Goal: Task Accomplishment & Management: Use online tool/utility

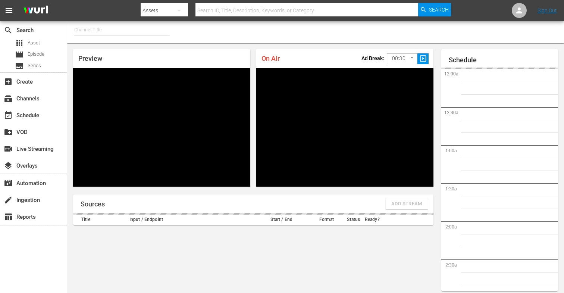
type input "FIFA+ English Global (1781)"
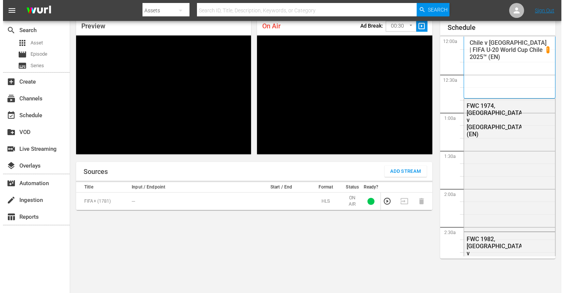
scroll to position [32, 0]
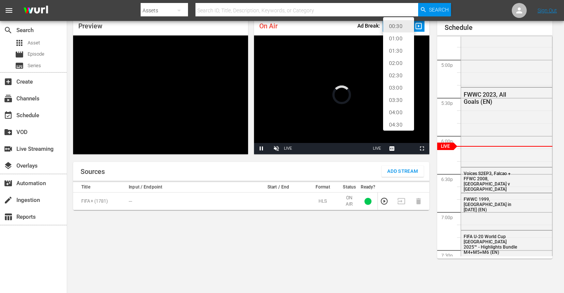
click at [400, 28] on body "menu Search By Assets Search ID, Title, Description, Keywords, or Category Sear…" at bounding box center [282, 114] width 564 height 293
click at [397, 62] on li "02:00" at bounding box center [398, 63] width 31 height 12
type input "120"
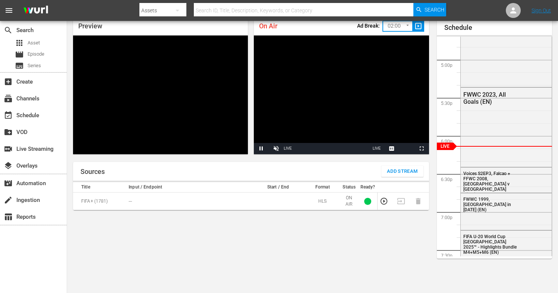
click at [402, 174] on span "Add Stream" at bounding box center [402, 171] width 31 height 9
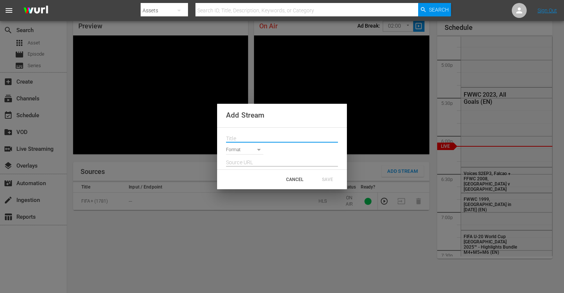
click at [251, 142] on input "text" at bounding box center [282, 138] width 112 height 11
paste input "Live Channel bfe41861-a6f3-4508-87b8-0e29428ada29 eng FIFA U-20 World Cup [GEOG…"
type input "Live Channel bfe41861-a6f3-4508-87b8-0e29428ada29 eng FIFA U-20 World Cup [GEOG…"
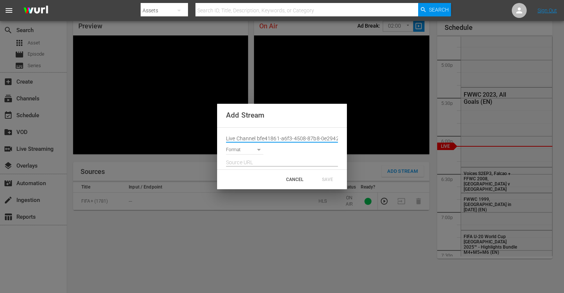
click at [242, 166] on input "text" at bounding box center [282, 162] width 112 height 11
paste input "[URL][DOMAIN_NAME][DATE][DATE]"
type input "[URL][DOMAIN_NAME][DATE][DATE]"
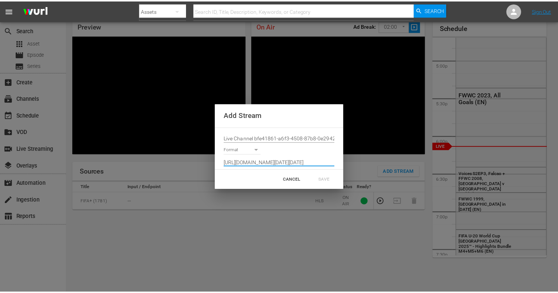
scroll to position [0, 0]
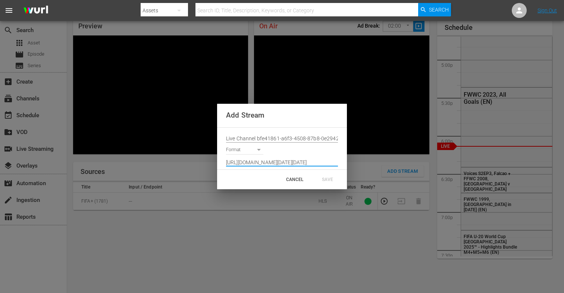
click at [245, 150] on body "menu Search By Assets Search ID, Title, Description, Keywords, or Category Sear…" at bounding box center [282, 114] width 564 height 293
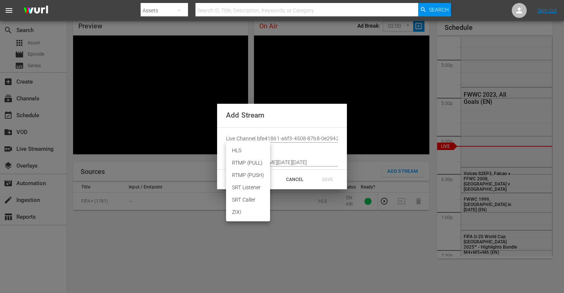
click at [242, 151] on li "HLS" at bounding box center [248, 150] width 44 height 12
type input "HLS"
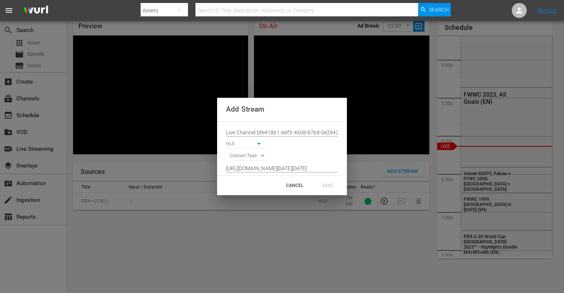
click at [243, 155] on body "menu Search By Assets Search ID, Title, Description, Keywords, or Category Sear…" at bounding box center [282, 114] width 564 height 293
click at [245, 168] on li "SIGNAL" at bounding box center [249, 169] width 38 height 12
type input "SIGNAL"
click at [335, 186] on div "SAVE" at bounding box center [327, 185] width 33 height 13
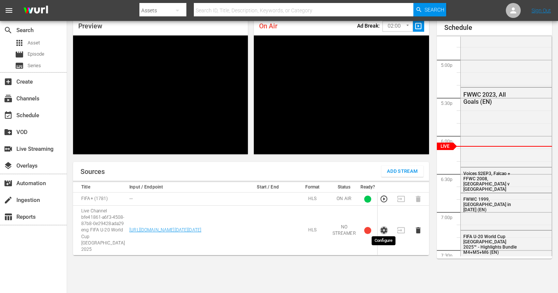
click at [384, 227] on icon "button" at bounding box center [384, 230] width 8 height 8
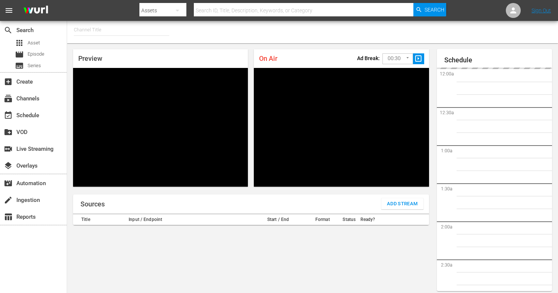
type input "FIFA+ French Local (1778)"
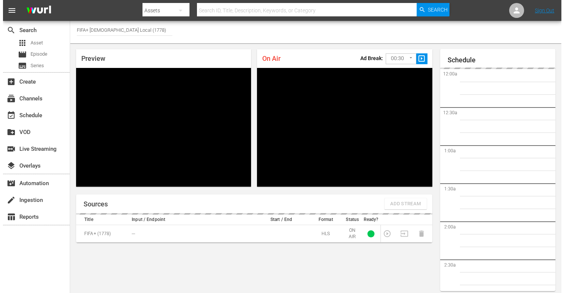
scroll to position [32, 0]
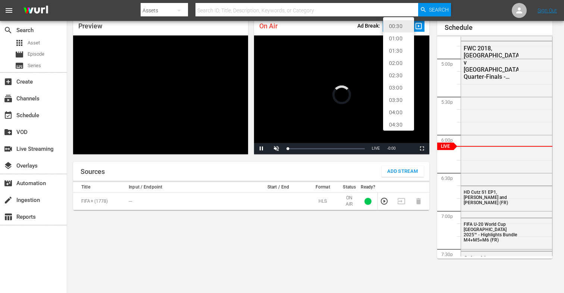
click at [409, 32] on body "menu Search By Assets Search ID, Title, Description, Keywords, or Category Sear…" at bounding box center [282, 114] width 564 height 293
click at [397, 62] on li "02:00" at bounding box center [398, 63] width 31 height 12
type input "120"
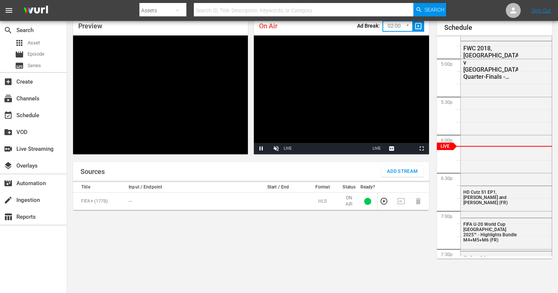
click at [399, 173] on span "Add Stream" at bounding box center [402, 171] width 31 height 9
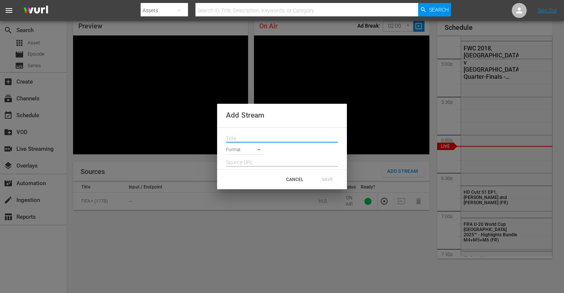
click at [230, 136] on input "text" at bounding box center [282, 138] width 112 height 11
paste input "Live Channel bfe41861-a6f3-4508-87b8-0e29428ada29 eng FIFA U-20 World Cup [GEOG…"
type input "Live Channel bfe41861-a6f3-4508-87b8-0e29428ada29 eng FIFA U-20 World Cup [GEOG…"
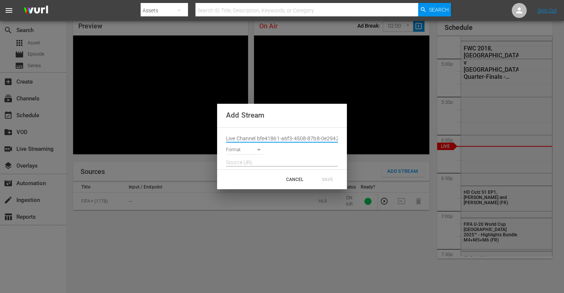
click at [241, 151] on body "menu Search By Assets Search ID, Title, Description, Keywords, or Category Sear…" at bounding box center [282, 114] width 564 height 293
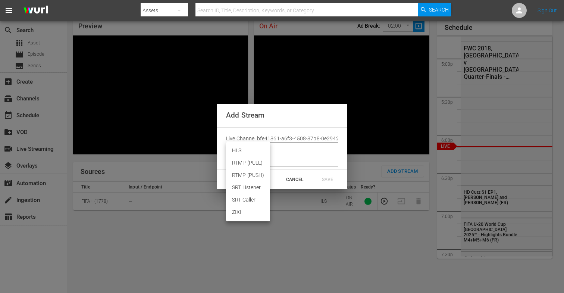
click at [244, 154] on li "HLS" at bounding box center [248, 150] width 44 height 12
type input "HLS"
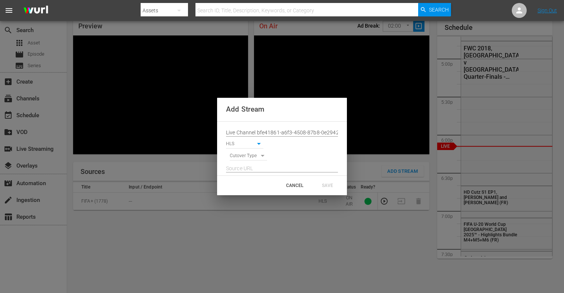
click at [243, 157] on body "menu Search By Assets Search ID, Title, Description, Keywords, or Category Sear…" at bounding box center [282, 114] width 564 height 293
click at [247, 171] on li "SIGNAL" at bounding box center [249, 169] width 38 height 12
type input "SIGNAL"
click at [236, 171] on input "text" at bounding box center [282, 168] width 112 height 11
paste input "[URL][DOMAIN_NAME][DATE][DATE]"
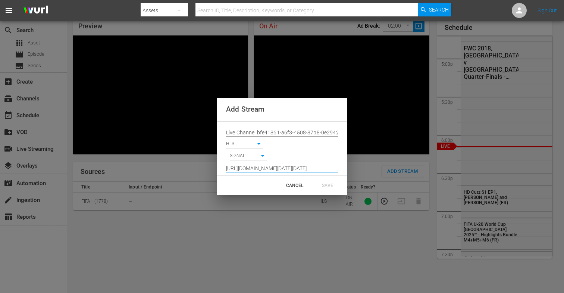
scroll to position [0, 547]
type input "[URL][DOMAIN_NAME][DATE][DATE]"
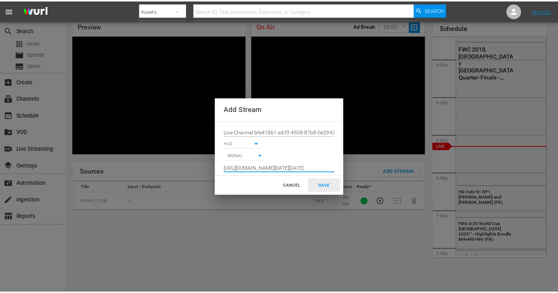
scroll to position [0, 0]
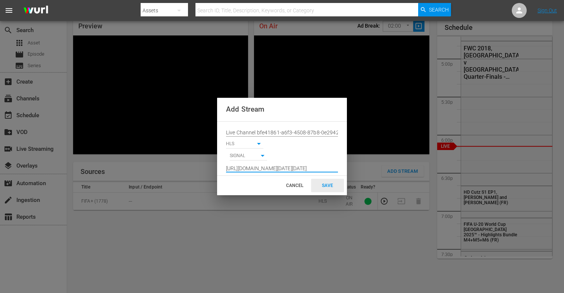
click at [326, 188] on div "SAVE" at bounding box center [327, 185] width 33 height 13
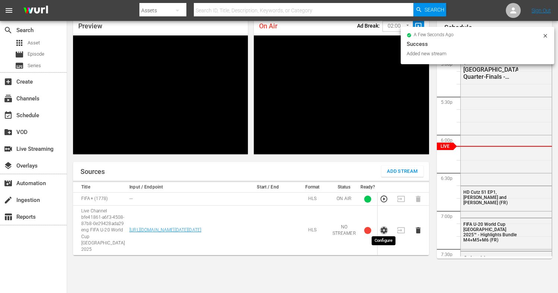
click at [385, 228] on icon "button" at bounding box center [384, 230] width 6 height 7
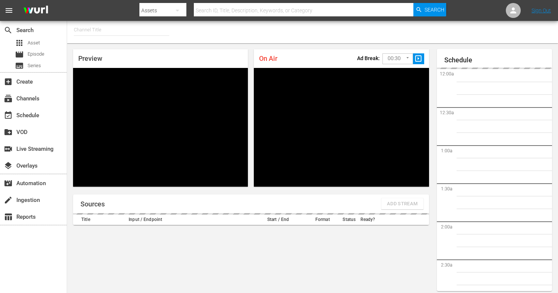
type input "FIFA+ German Local (1777)"
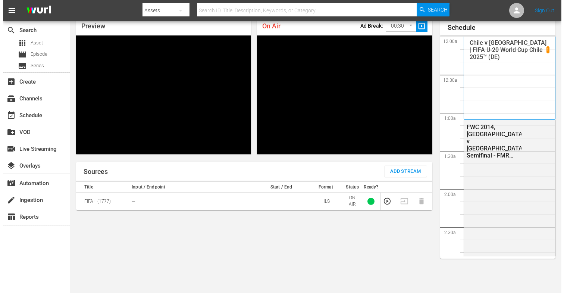
scroll to position [1271, 0]
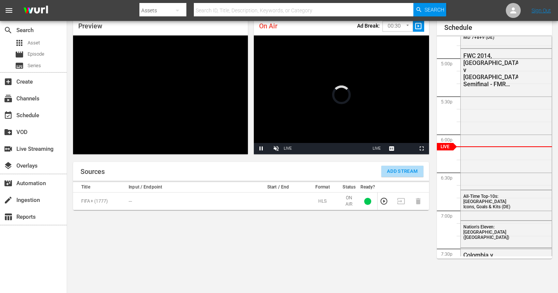
click at [397, 170] on span "Add Stream" at bounding box center [402, 171] width 31 height 9
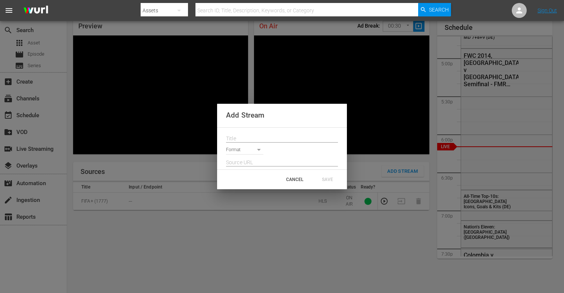
click at [266, 139] on input "text" at bounding box center [282, 138] width 112 height 11
paste input "Live Channel bfe41861-a6f3-4508-87b8-0e29428ada29 eng FIFA U-20 World Cup [GEOG…"
type input "Live Channel bfe41861-a6f3-4508-87b8-0e29428ada29 eng FIFA U-20 World Cup [GEOG…"
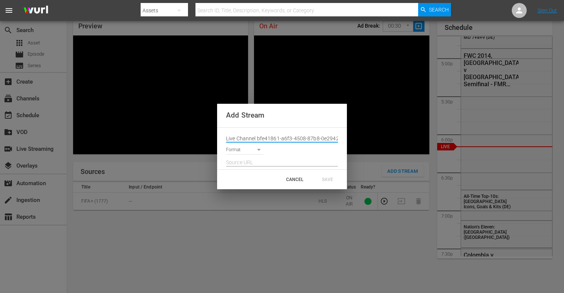
click at [249, 152] on body "menu Search By Assets Search ID, Title, Description, Keywords, or Category Sear…" at bounding box center [282, 114] width 564 height 293
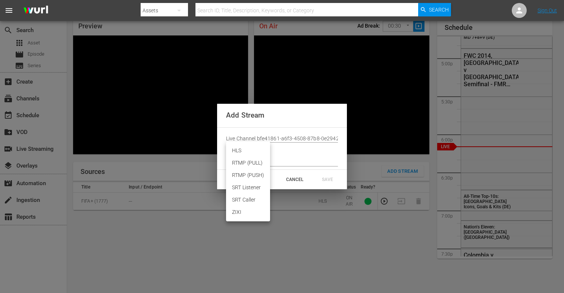
click at [241, 153] on li "HLS" at bounding box center [248, 150] width 44 height 12
type input "HLS"
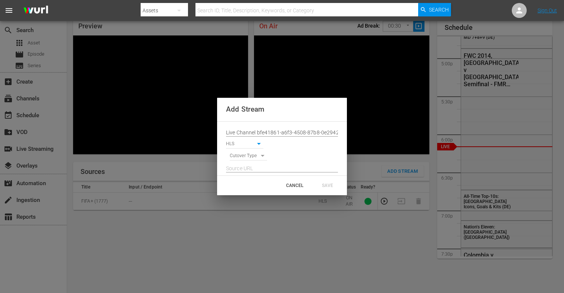
click at [248, 160] on div at bounding box center [282, 166] width 112 height 12
click at [248, 157] on body "menu Search By Assets Search ID, Title, Description, Keywords, or Category Sear…" at bounding box center [282, 114] width 564 height 293
click at [248, 172] on li "SIGNAL" at bounding box center [249, 169] width 38 height 12
type input "SIGNAL"
click at [241, 173] on input "text" at bounding box center [282, 168] width 112 height 11
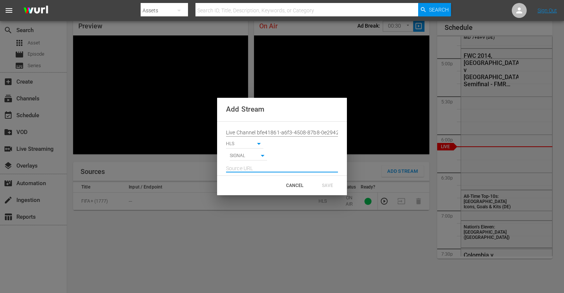
paste input "[URL][DOMAIN_NAME][DATE][DATE]"
type input "[URL][DOMAIN_NAME][DATE][DATE]"
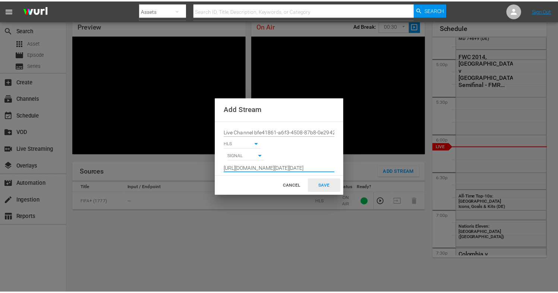
scroll to position [0, 0]
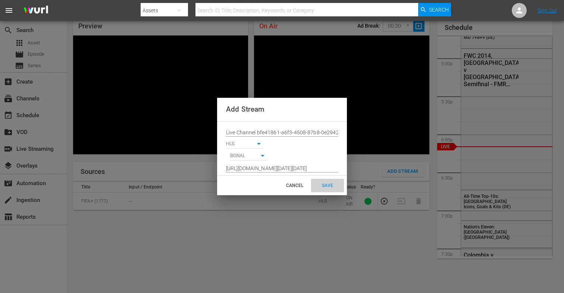
click at [328, 183] on div "SAVE" at bounding box center [327, 185] width 33 height 13
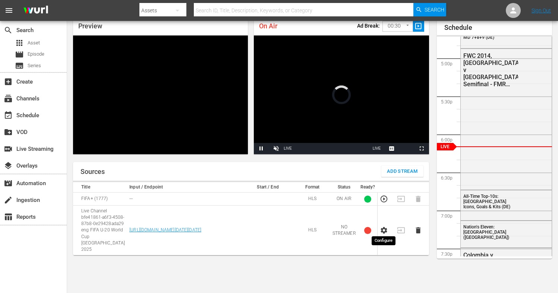
click at [383, 228] on icon "button" at bounding box center [384, 230] width 6 height 7
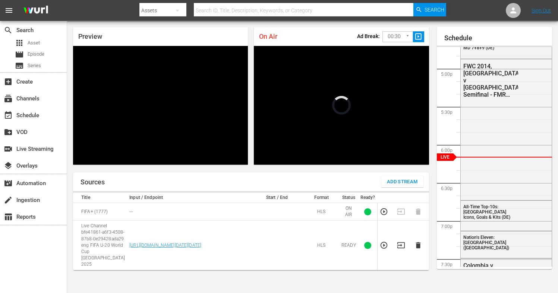
scroll to position [20, 0]
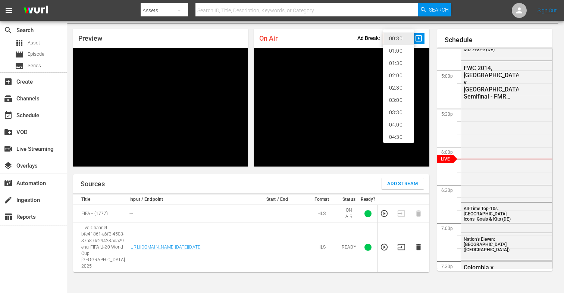
click at [403, 38] on body "menu Search By Assets Search ID, Title, Description, Keywords, or Category Sear…" at bounding box center [282, 126] width 564 height 293
click at [398, 76] on li "02:00" at bounding box center [398, 75] width 31 height 12
type input "120"
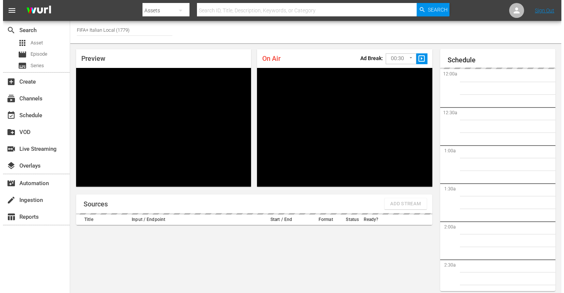
scroll to position [1272, 0]
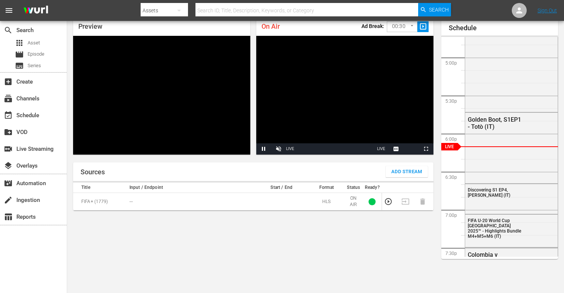
click at [395, 29] on body "menu Search By Assets Search ID, Title, Description, Keywords, or Category Sear…" at bounding box center [282, 114] width 564 height 293
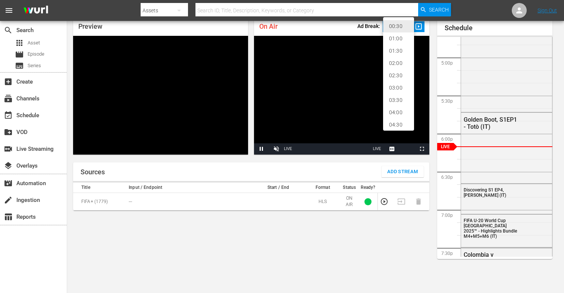
click at [399, 63] on li "02:00" at bounding box center [398, 63] width 31 height 12
type input "120"
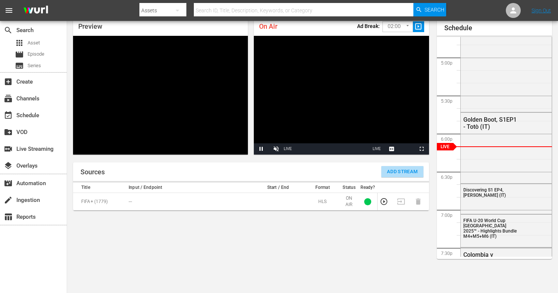
click at [411, 170] on span "Add Stream" at bounding box center [402, 171] width 31 height 9
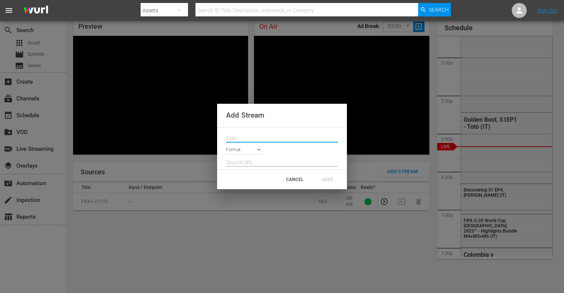
click at [258, 139] on input "text" at bounding box center [282, 138] width 112 height 11
paste input "Live Channel bfe41861-a6f3-4508-87b8-0e29428ada29 eng FIFA U-20 World Cup [GEOG…"
type input "Live Channel bfe41861-a6f3-4508-87b8-0e29428ada29 eng FIFA U-20 World Cup [GEOG…"
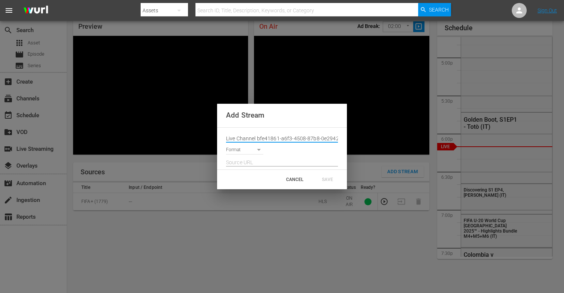
click at [242, 149] on body "menu Search By Assets Search ID, Title, Description, Keywords, or Category Sear…" at bounding box center [282, 114] width 564 height 293
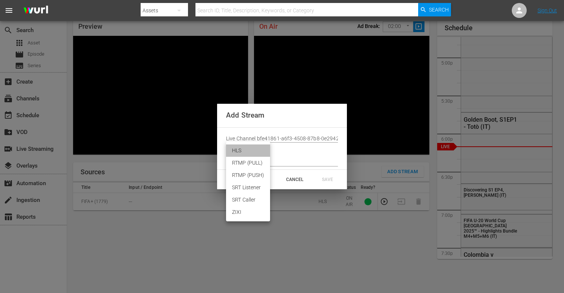
click at [251, 151] on li "HLS" at bounding box center [248, 150] width 44 height 12
type input "HLS"
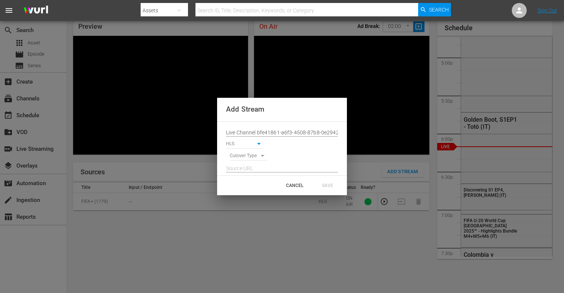
click at [239, 170] on input "text" at bounding box center [282, 168] width 112 height 11
paste input "[URL][DOMAIN_NAME][DATE][DATE]"
click at [293, 168] on input "[URL][DOMAIN_NAME][DATE][DATE]" at bounding box center [282, 168] width 112 height 11
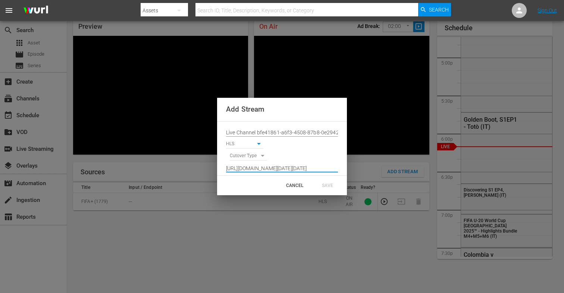
click at [293, 168] on input "[URL][DOMAIN_NAME][DATE][DATE]" at bounding box center [282, 168] width 112 height 11
type input "[URL][DOMAIN_NAME][DATE][DATE]"
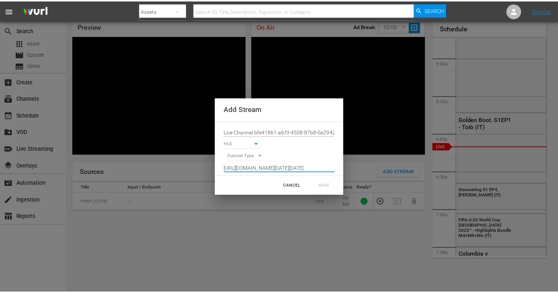
scroll to position [0, 0]
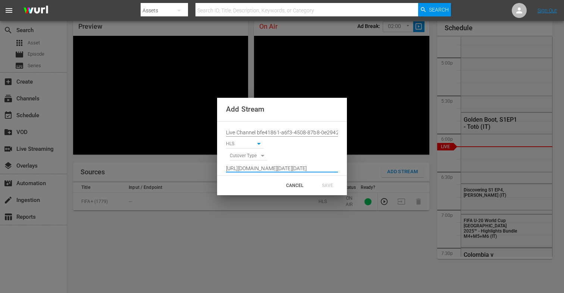
click at [258, 154] on body "menu Search By Assets Search ID, Title, Description, Keywords, or Category Sear…" at bounding box center [282, 114] width 564 height 293
click at [244, 168] on li "SIGNAL" at bounding box center [249, 169] width 38 height 12
type input "SIGNAL"
click at [324, 188] on div "SAVE" at bounding box center [327, 185] width 33 height 13
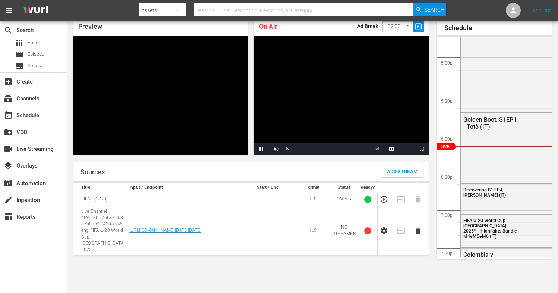
click at [382, 230] on icon "button" at bounding box center [384, 230] width 8 height 8
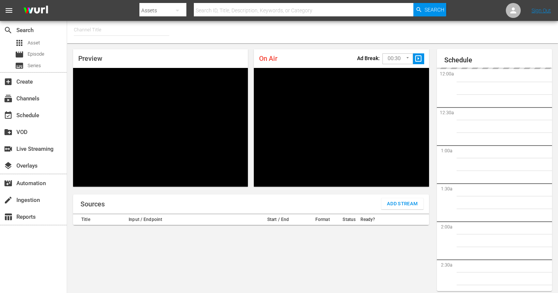
type input "FIFA+ [DEMOGRAPHIC_DATA] Local (1776)"
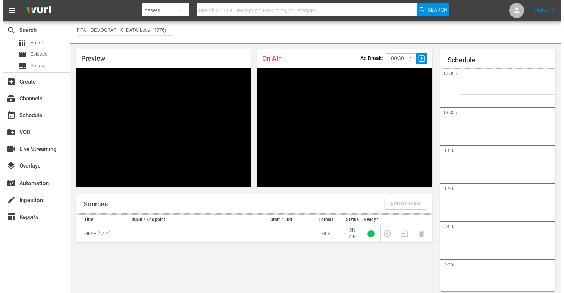
scroll to position [32, 0]
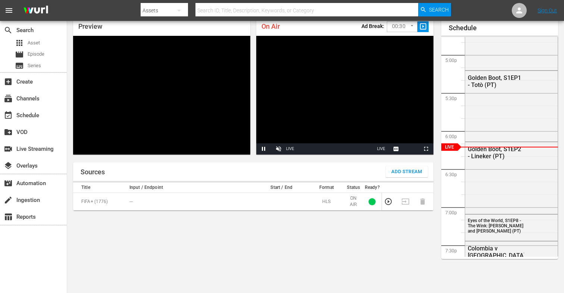
click at [394, 28] on body "menu Search By Assets Search ID, Title, Description, Keywords, or Category Sear…" at bounding box center [282, 114] width 564 height 293
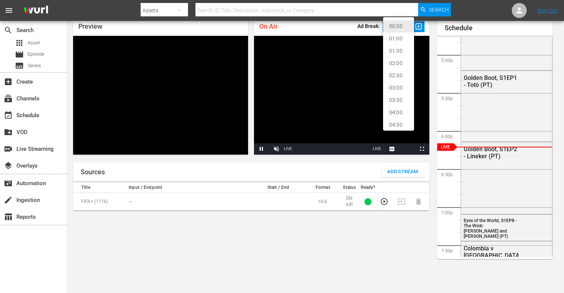
click at [399, 63] on li "02:00" at bounding box center [398, 63] width 31 height 12
type input "120"
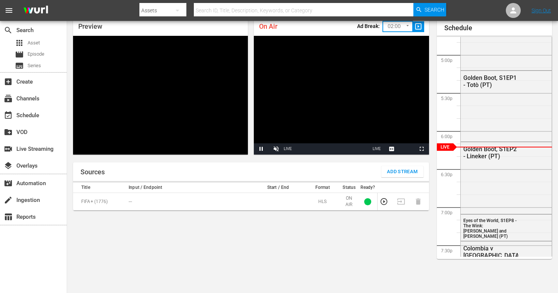
click at [391, 172] on span "Add Stream" at bounding box center [402, 171] width 31 height 9
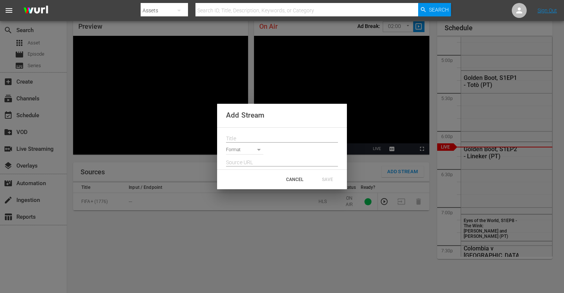
click at [264, 139] on input "text" at bounding box center [282, 138] width 112 height 11
paste input "Live Channel bfe41861-a6f3-4508-87b8-0e29428ada29 eng FIFA U-20 World Cup [GEOG…"
type input "Live Channel bfe41861-a6f3-4508-87b8-0e29428ada29 eng FIFA U-20 World Cup [GEOG…"
click at [239, 152] on body "menu Search By Assets Search ID, Title, Description, Keywords, or Category Sear…" at bounding box center [282, 114] width 564 height 293
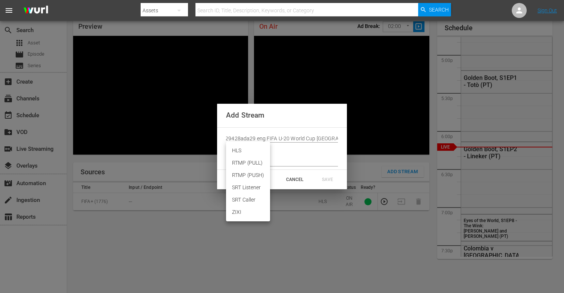
scroll to position [0, 0]
click at [240, 147] on li "HLS" at bounding box center [248, 150] width 44 height 12
type input "HLS"
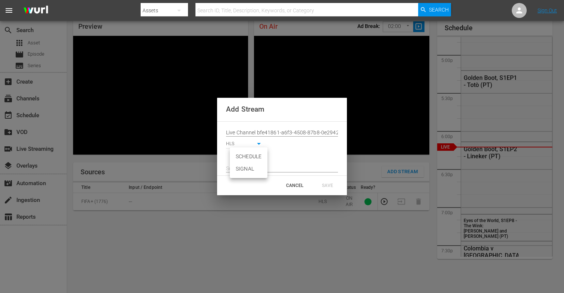
click at [248, 159] on body "menu Search By Assets Search ID, Title, Description, Keywords, or Category Sear…" at bounding box center [282, 114] width 564 height 293
click at [242, 167] on li "SIGNAL" at bounding box center [249, 169] width 38 height 12
type input "SIGNAL"
click at [236, 174] on div "Live Channel bfe41861-a6f3-4508-87b8-0e29428ada29 eng FIFA U-20 World Cup Chile…" at bounding box center [282, 149] width 130 height 54
click at [236, 173] on input "text" at bounding box center [282, 168] width 112 height 11
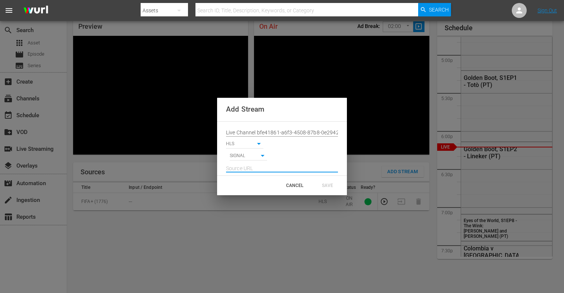
paste input "[URL][DOMAIN_NAME][DATE][DATE]"
type input "[URL][DOMAIN_NAME][DATE][DATE]"
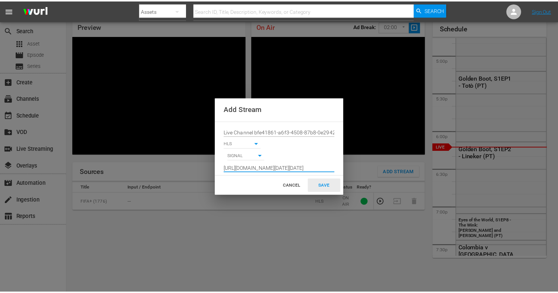
scroll to position [0, 0]
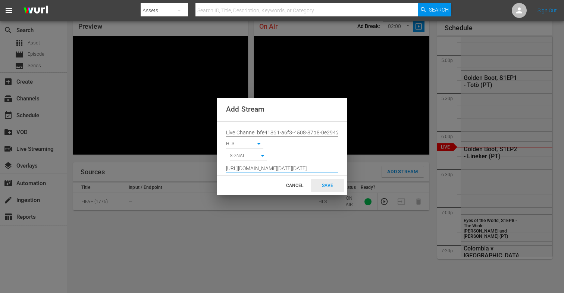
click at [326, 184] on div "SAVE" at bounding box center [327, 185] width 33 height 13
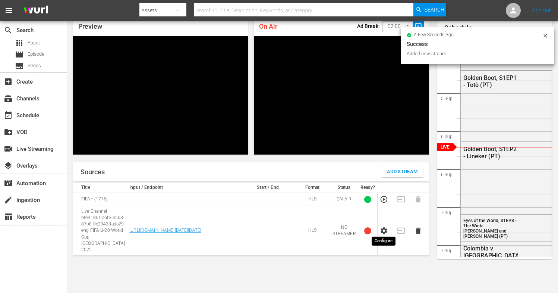
click at [381, 227] on icon "button" at bounding box center [384, 230] width 6 height 7
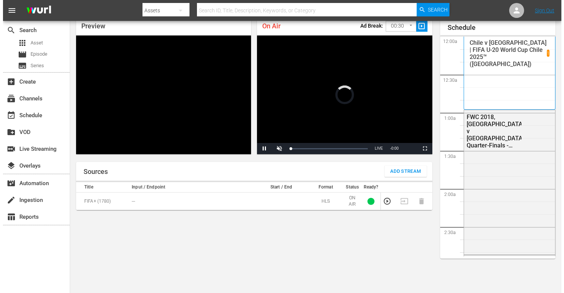
scroll to position [32, 0]
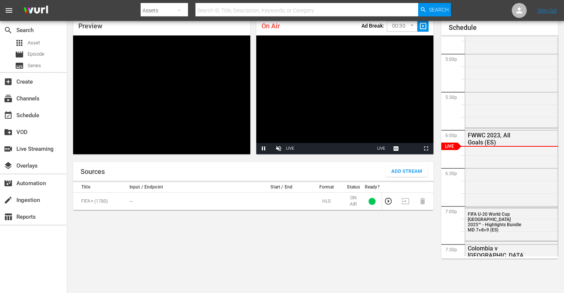
click at [406, 25] on body "menu Search By Assets Search ID, Title, Description, Keywords, or Category Sear…" at bounding box center [282, 114] width 564 height 293
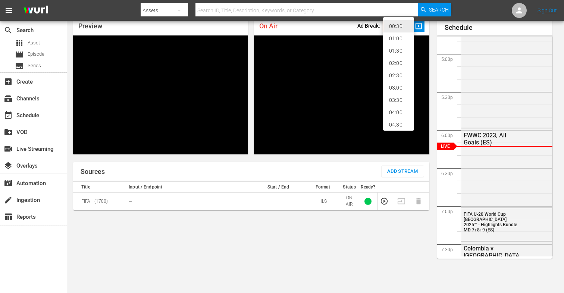
click at [395, 60] on li "02:00" at bounding box center [398, 63] width 31 height 12
type input "120"
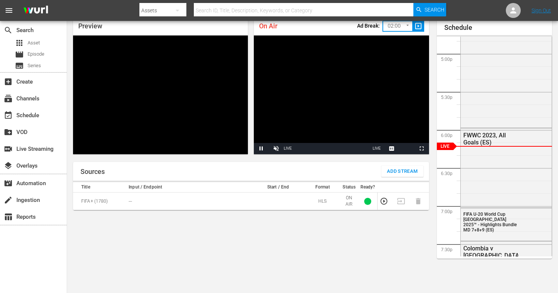
click at [392, 171] on span "Add Stream" at bounding box center [402, 171] width 31 height 9
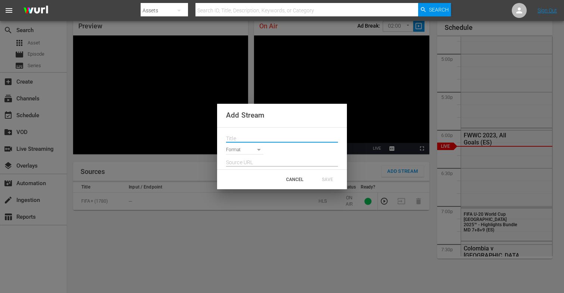
click at [267, 140] on input "text" at bounding box center [282, 138] width 112 height 11
paste input "Live Channel bfe41861-a6f3-4508-87b8-0e29428ada29 eng FIFA U-20 World Cup [GEOG…"
type input "Live Channel bfe41861-a6f3-4508-87b8-0e29428ada29 eng FIFA U-20 World Cup [GEOG…"
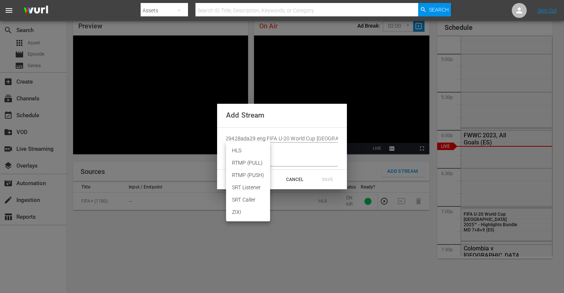
scroll to position [0, 0]
click at [251, 150] on body "menu Search By Assets Search ID, Title, Description, Keywords, or Category Sear…" at bounding box center [282, 114] width 564 height 293
click at [239, 152] on li "HLS" at bounding box center [248, 150] width 44 height 12
type input "HLS"
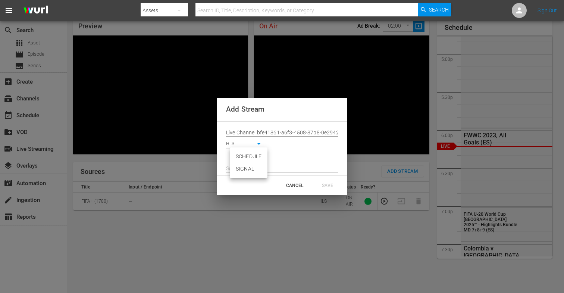
click at [241, 158] on body "menu Search By Assets Search ID, Title, Description, Keywords, or Category Sear…" at bounding box center [282, 114] width 564 height 293
click at [242, 166] on li "SIGNAL" at bounding box center [249, 169] width 38 height 12
type input "SIGNAL"
click at [239, 173] on input "text" at bounding box center [282, 168] width 112 height 11
paste input "[URL][DOMAIN_NAME][DATE][DATE]"
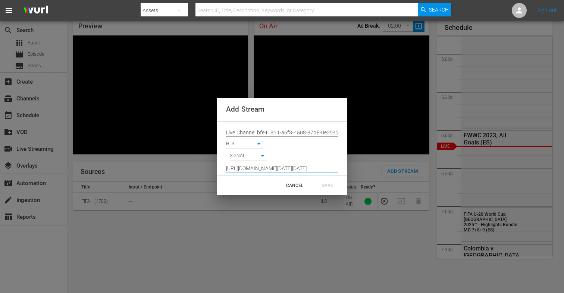
scroll to position [0, 547]
type input "[URL][DOMAIN_NAME][DATE][DATE]"
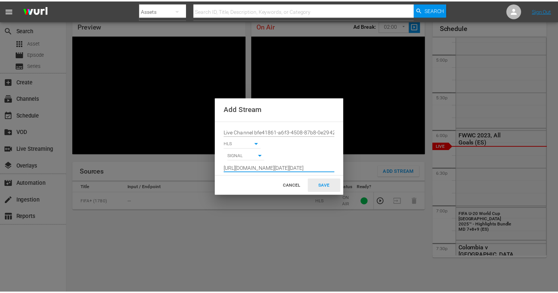
scroll to position [0, 0]
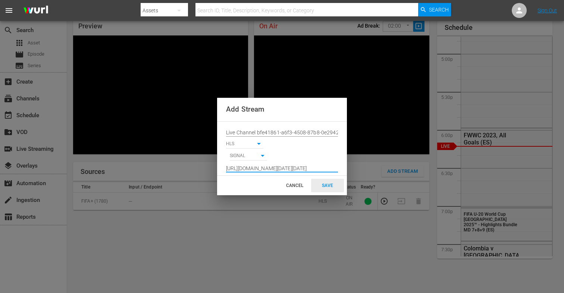
click at [330, 188] on div "SAVE" at bounding box center [327, 185] width 33 height 13
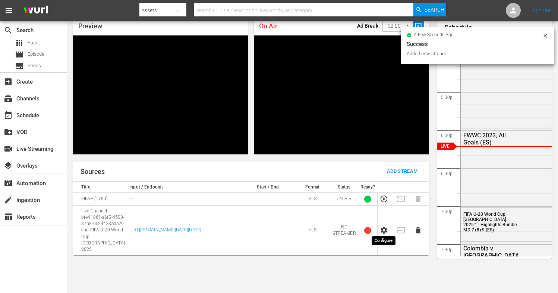
click at [383, 229] on icon "button" at bounding box center [384, 230] width 6 height 7
